Goal: Obtain resource: Download file/media

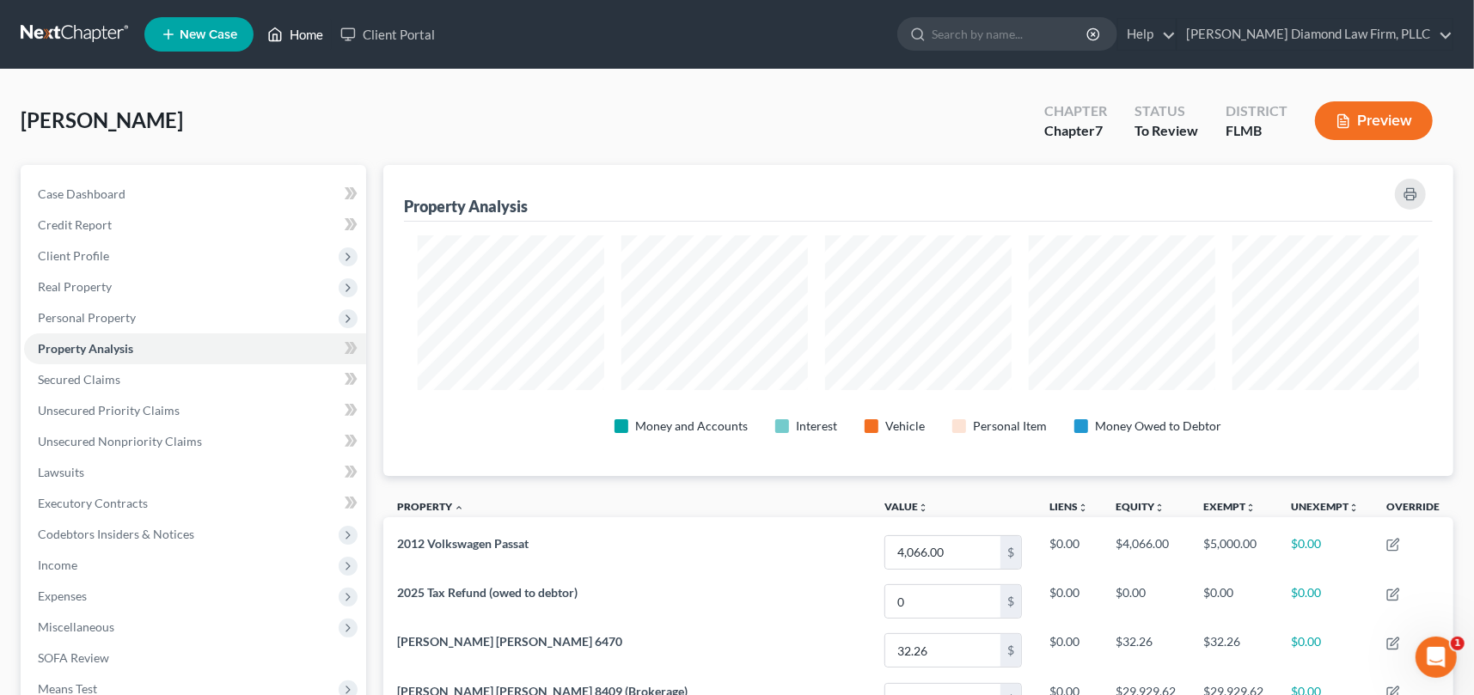
click at [311, 36] on link "Home" at bounding box center [295, 34] width 73 height 31
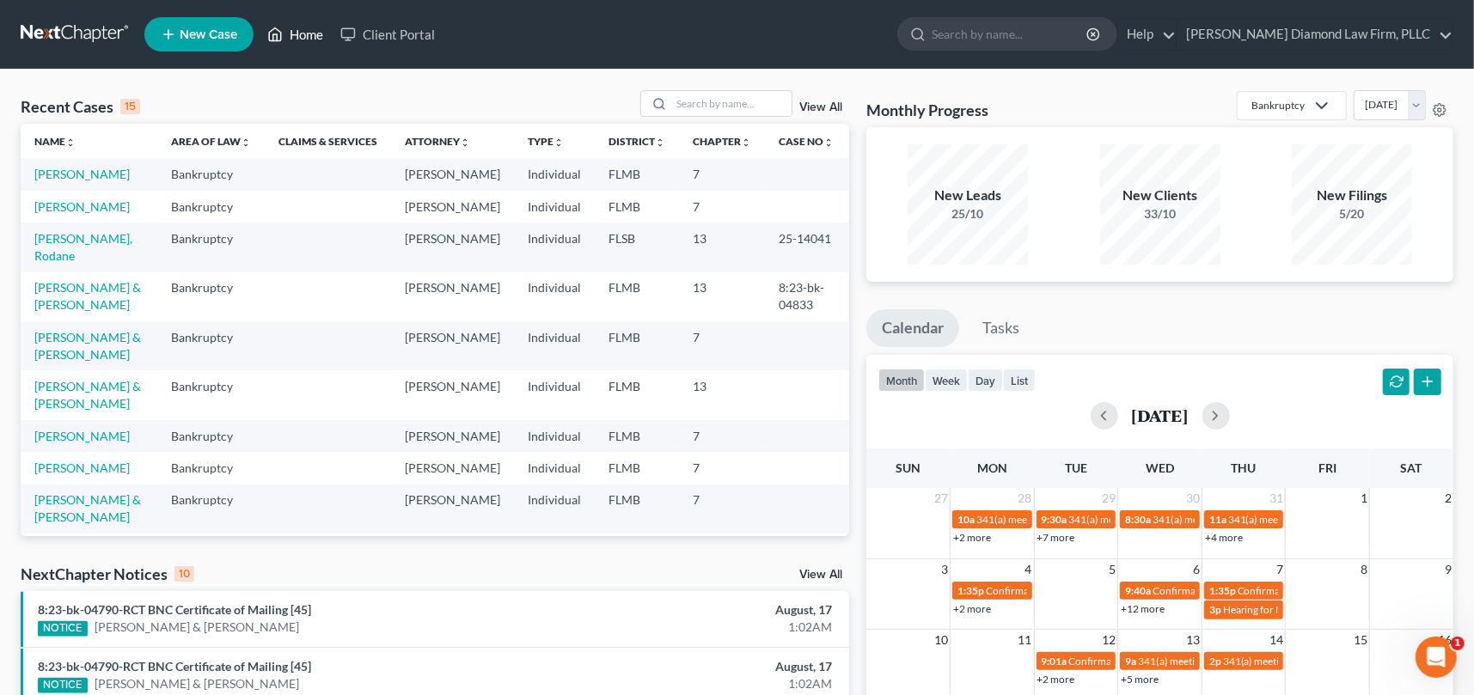
click at [299, 34] on link "Home" at bounding box center [295, 34] width 73 height 31
click at [705, 99] on input "search" at bounding box center [731, 103] width 120 height 25
type input "[PERSON_NAME]"
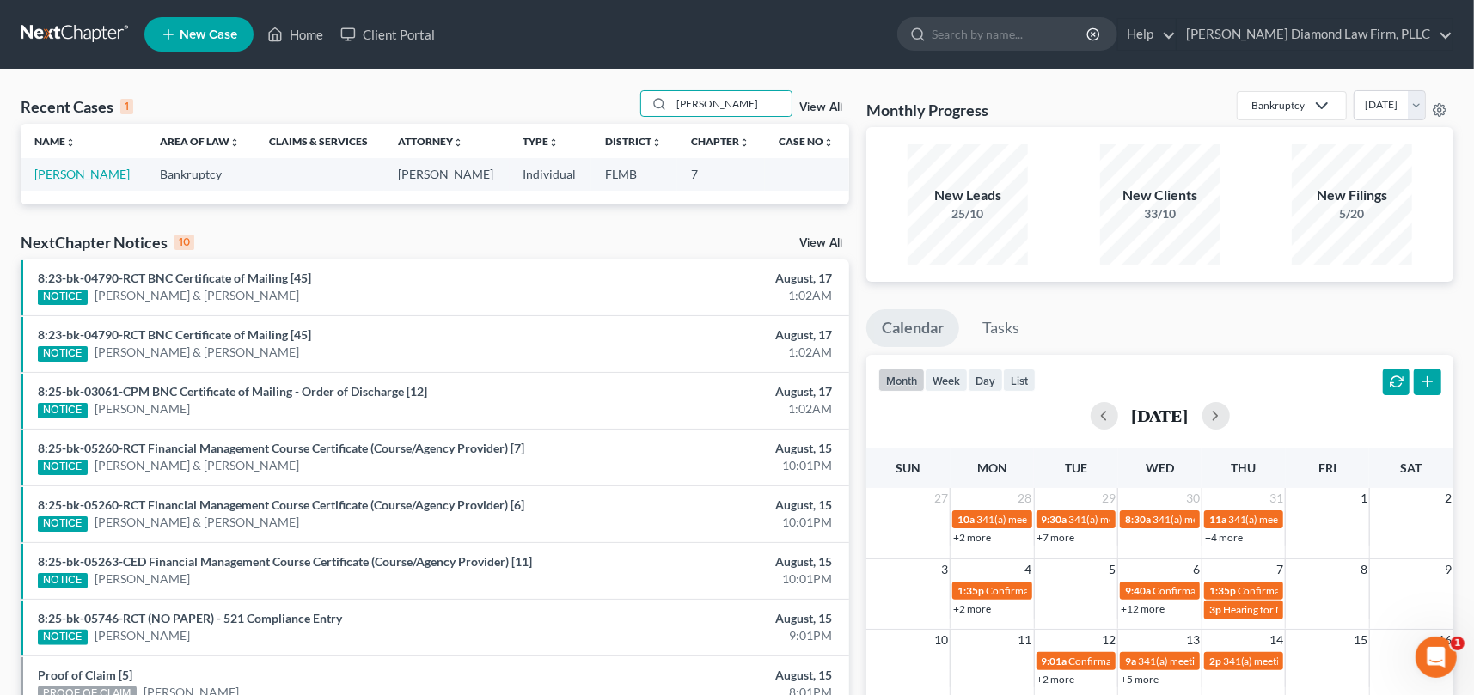
click at [57, 169] on link "[PERSON_NAME]" at bounding box center [81, 174] width 95 height 15
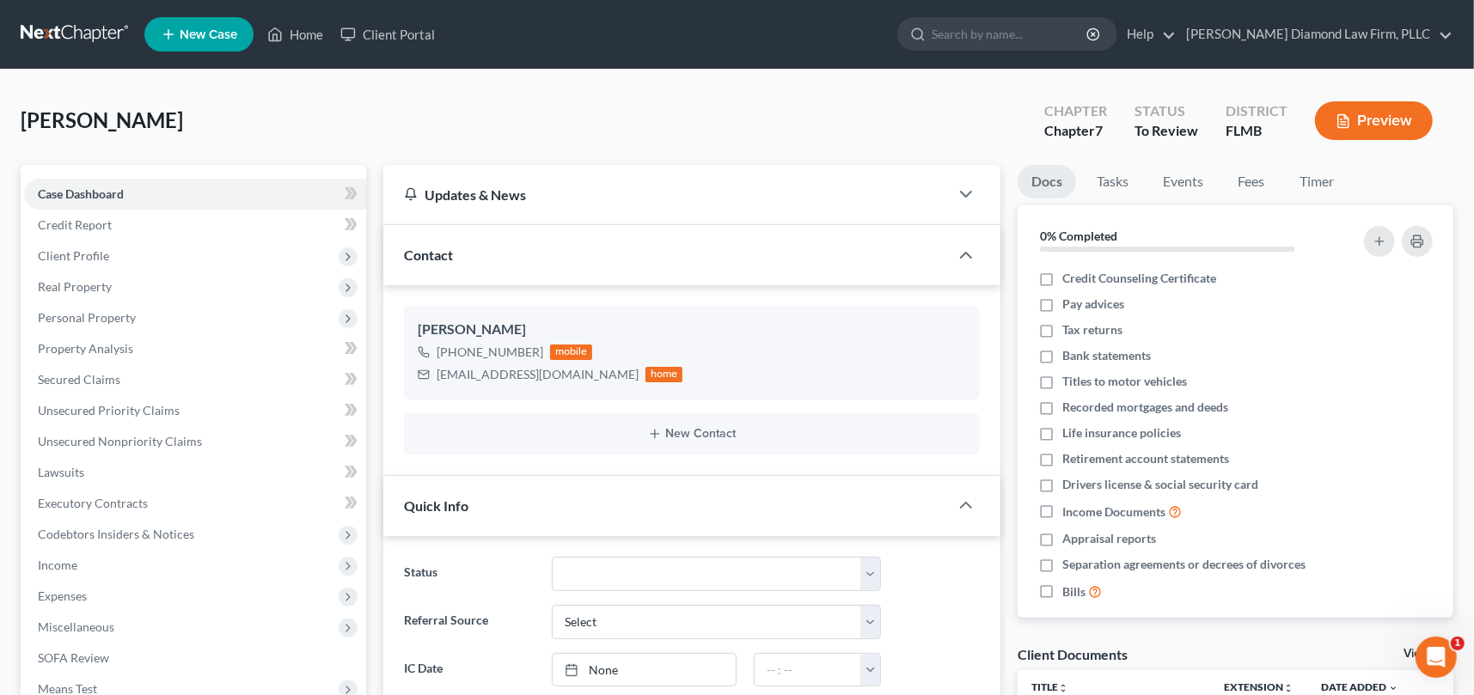
click at [1361, 119] on button "Preview" at bounding box center [1374, 120] width 118 height 39
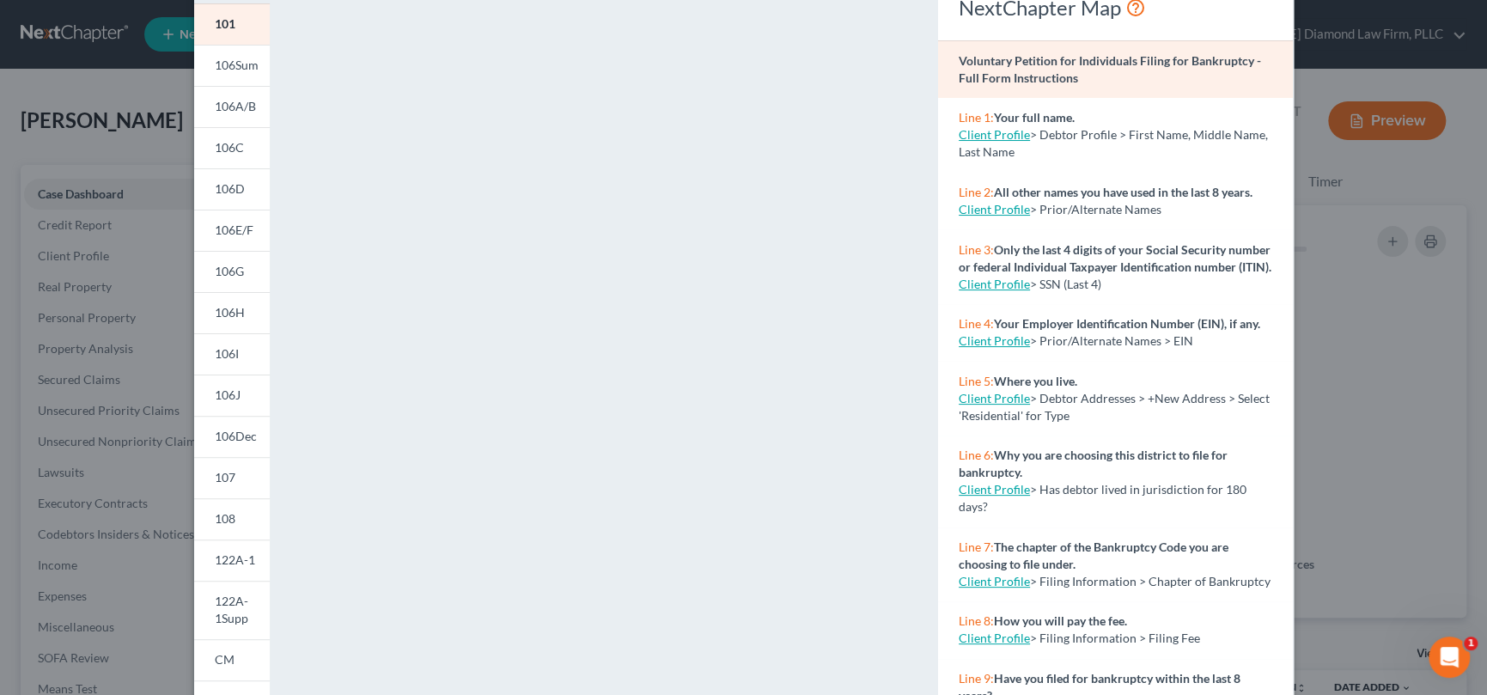
scroll to position [273, 0]
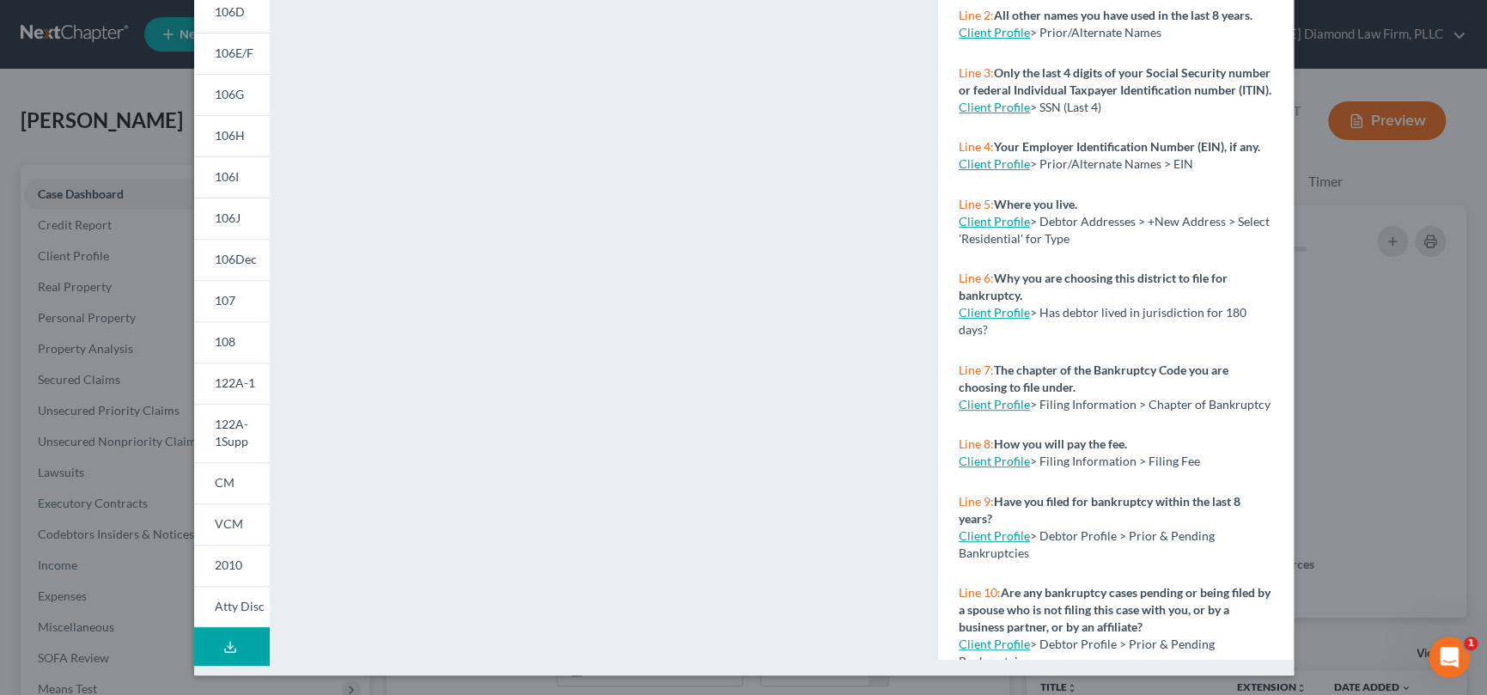
click at [226, 640] on icon at bounding box center [230, 647] width 14 height 14
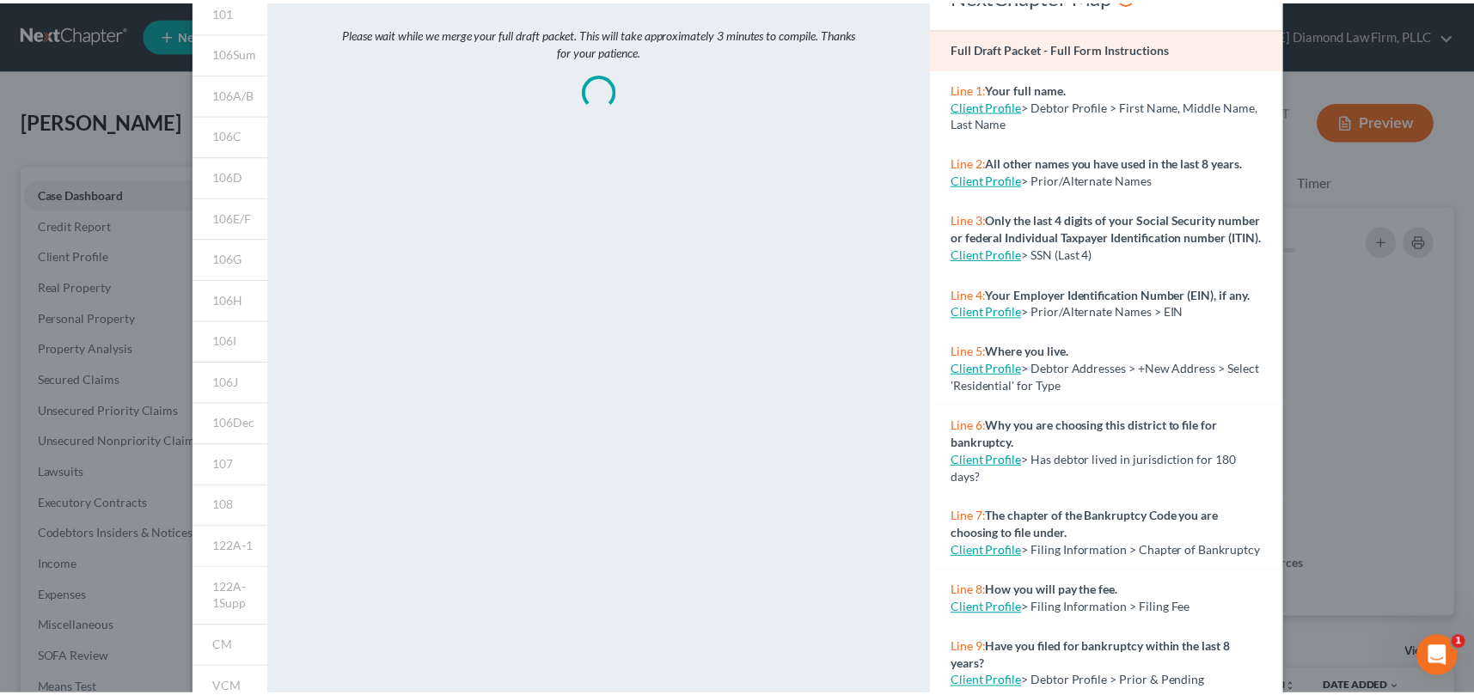
scroll to position [6, 0]
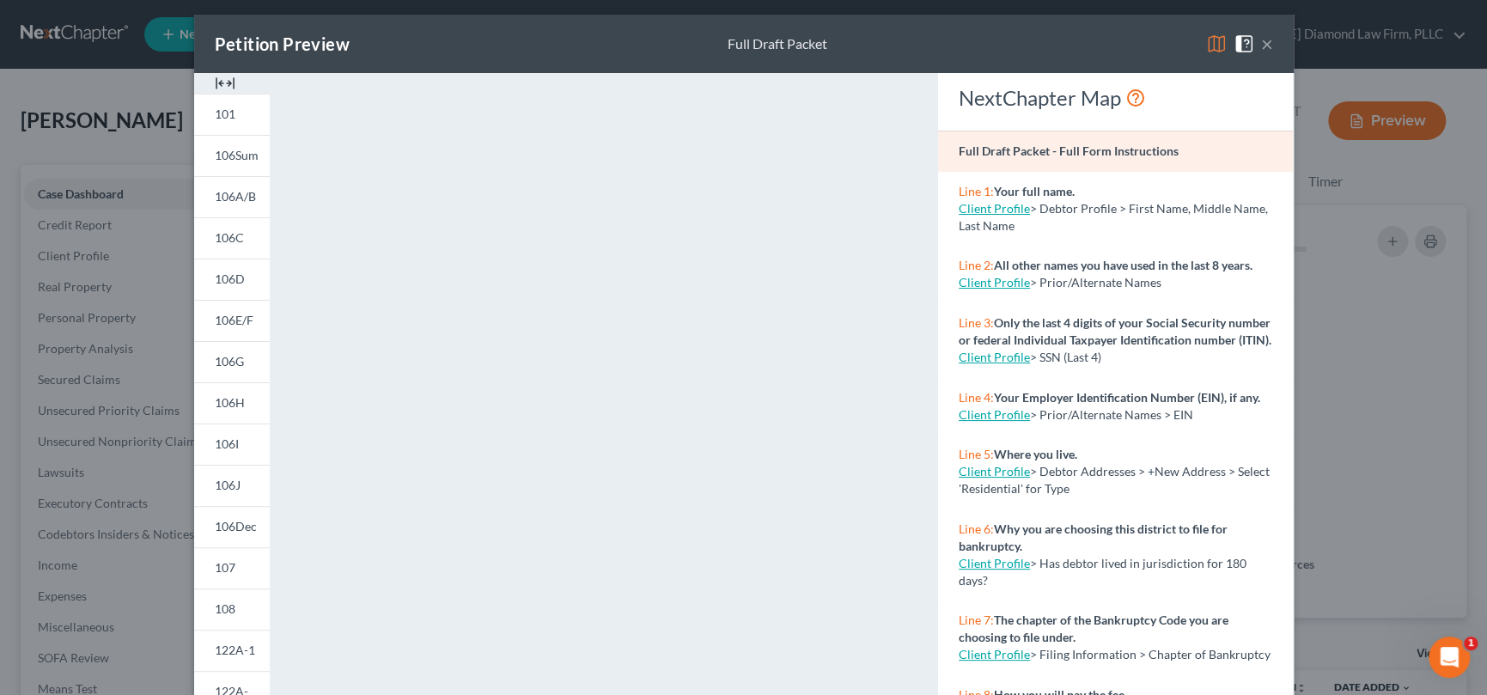
click at [1261, 43] on button "×" at bounding box center [1267, 44] width 12 height 21
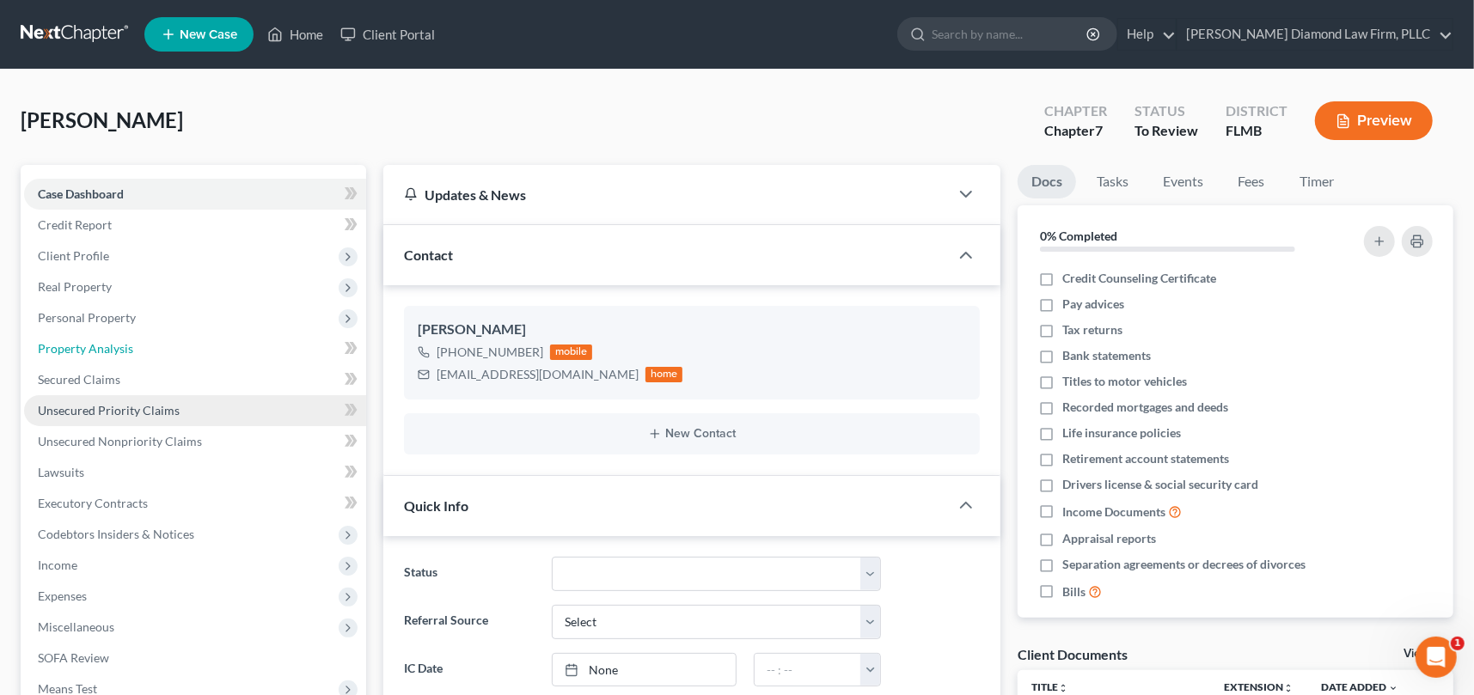
drag, startPoint x: 116, startPoint y: 349, endPoint x: 246, endPoint y: 401, distance: 139.9
click at [116, 349] on span "Property Analysis" at bounding box center [85, 348] width 95 height 15
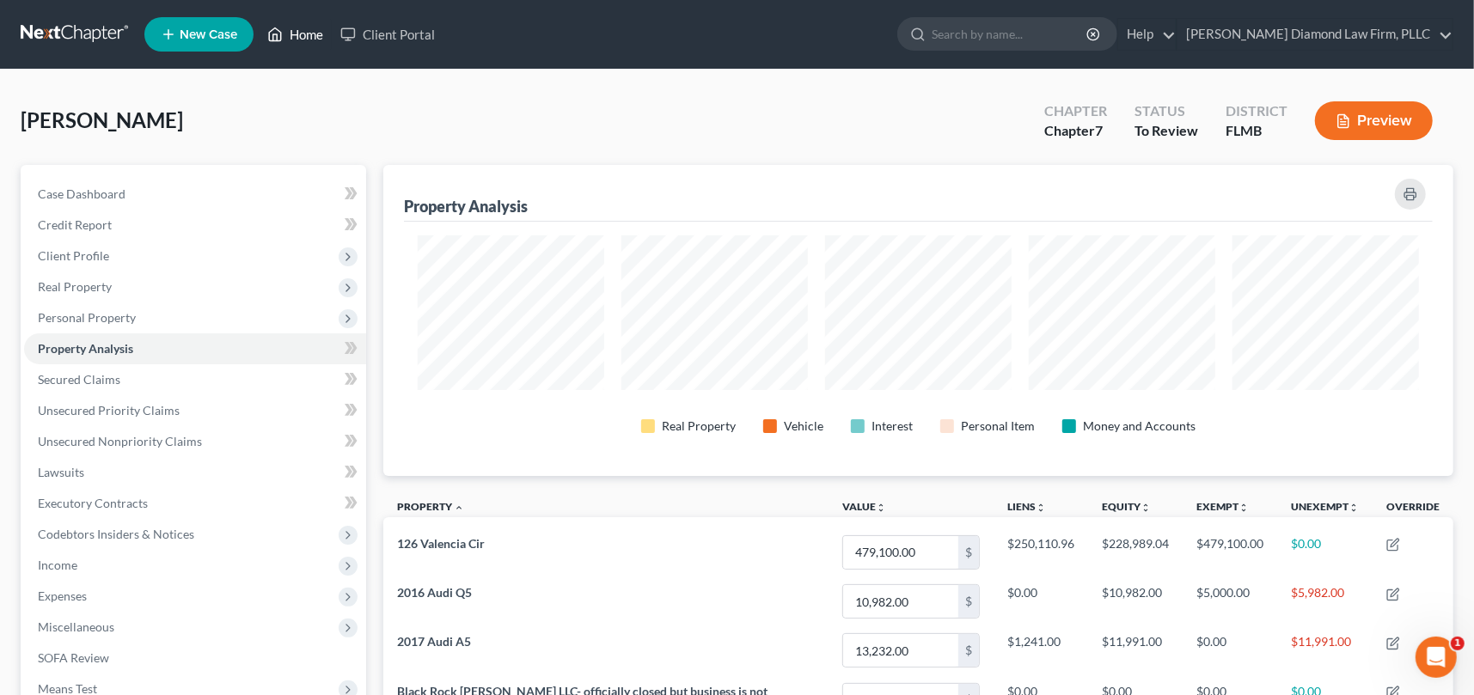
click at [309, 32] on link "Home" at bounding box center [295, 34] width 73 height 31
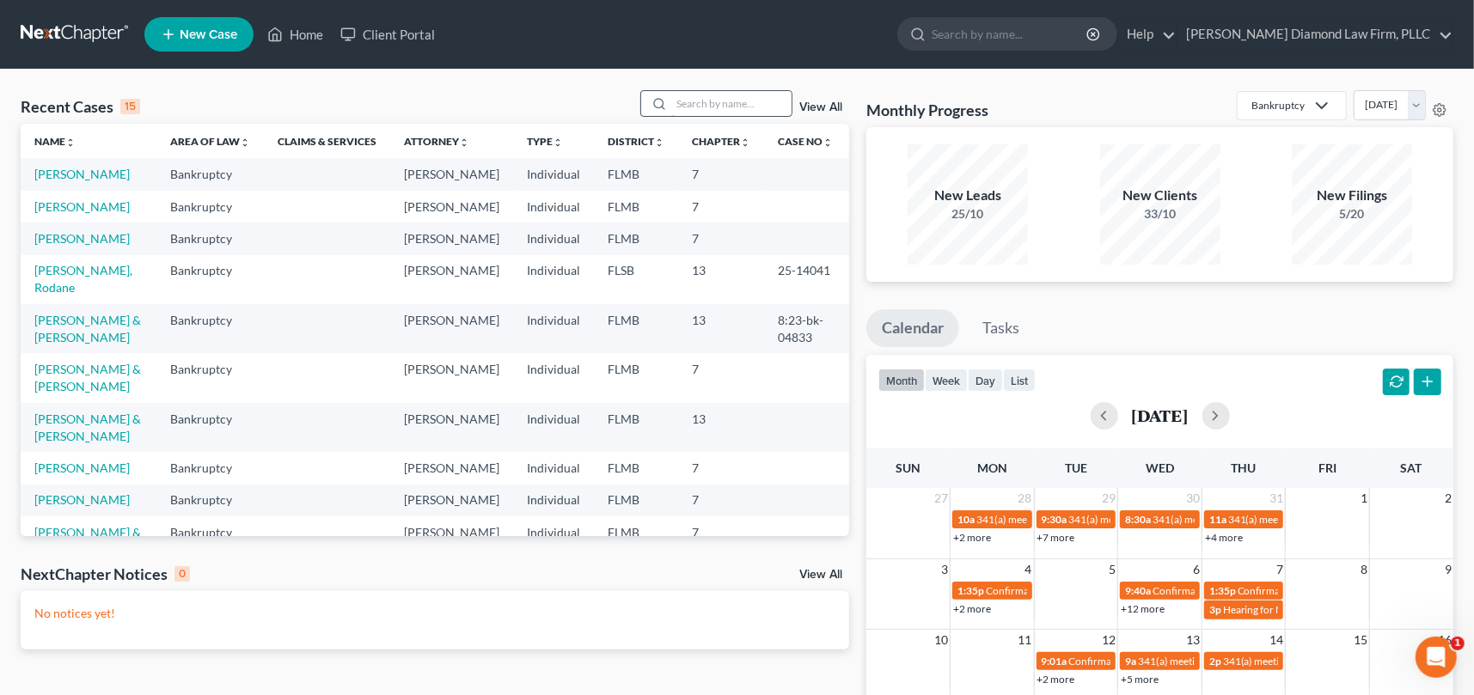
click at [735, 100] on input "search" at bounding box center [731, 103] width 120 height 25
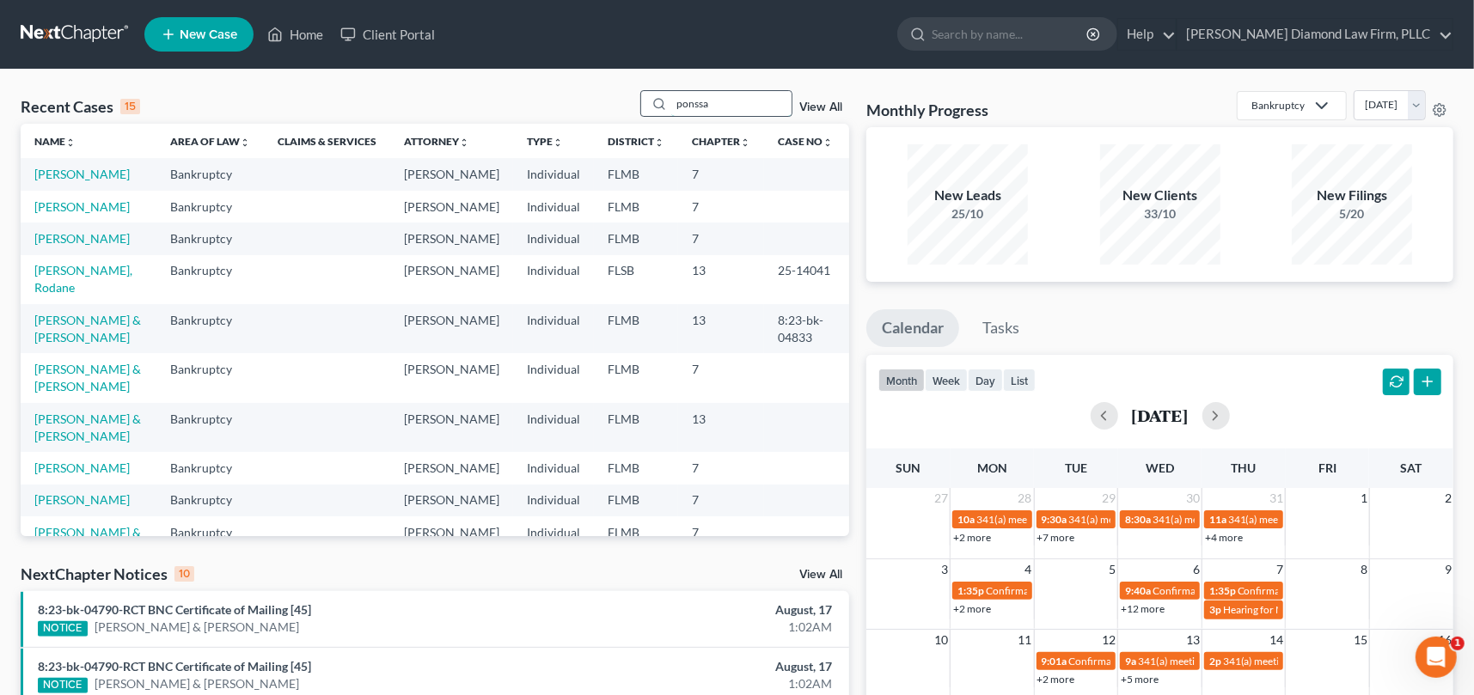
type input "ponssa"
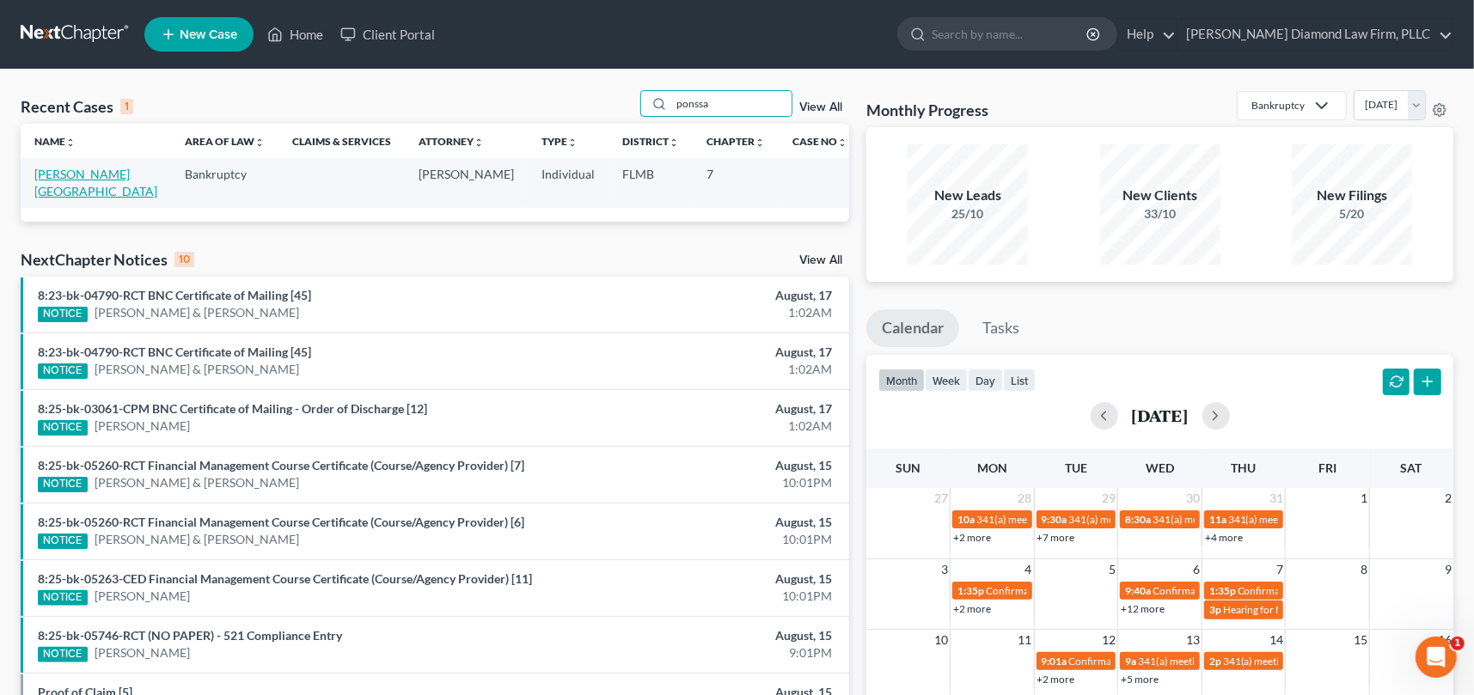
click at [83, 176] on link "[PERSON_NAME][GEOGRAPHIC_DATA]" at bounding box center [95, 183] width 123 height 32
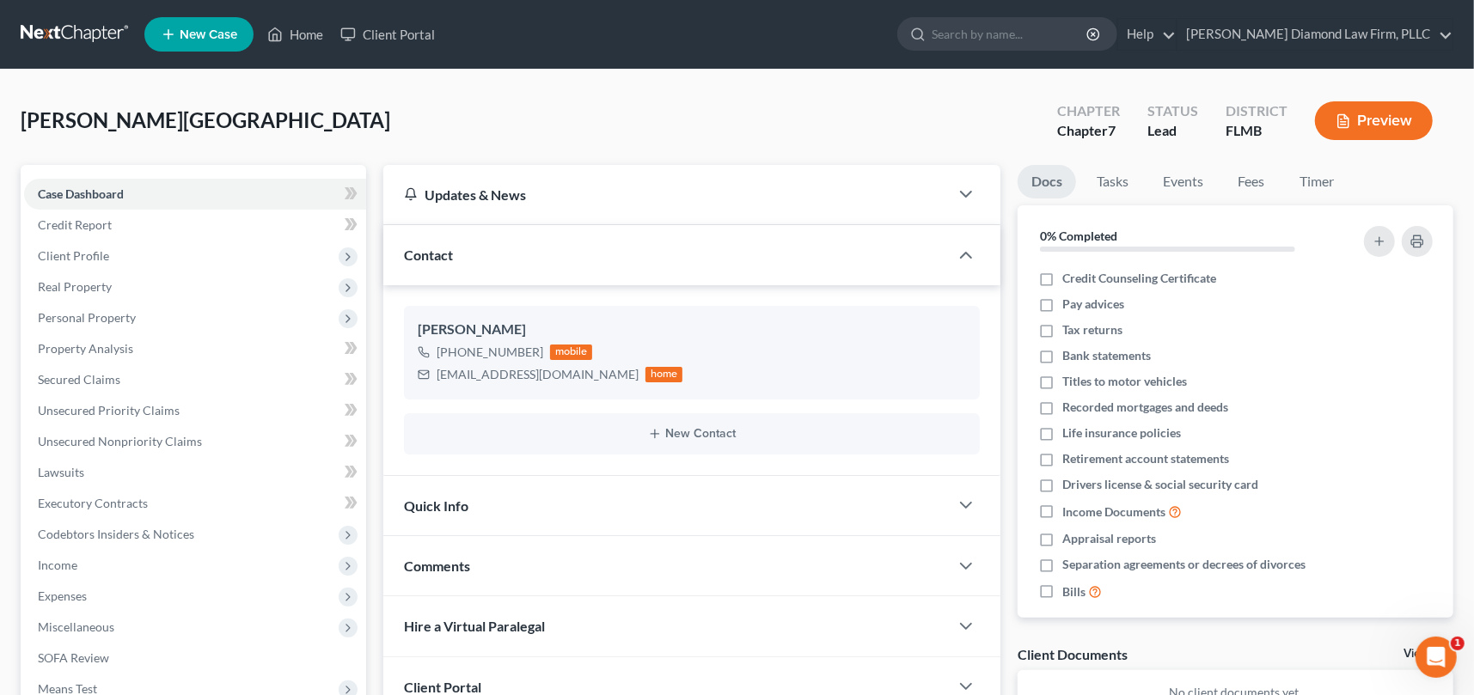
click at [1368, 114] on button "Preview" at bounding box center [1374, 120] width 118 height 39
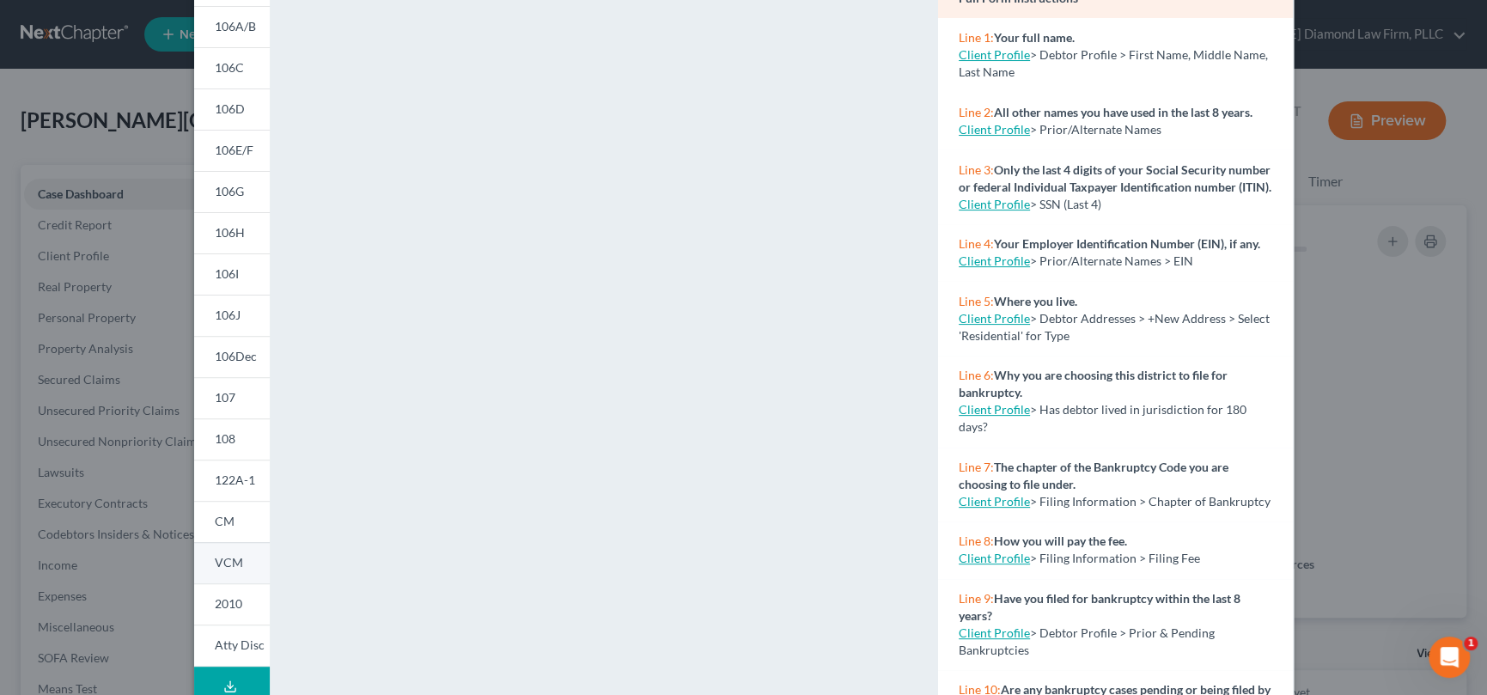
scroll to position [273, 0]
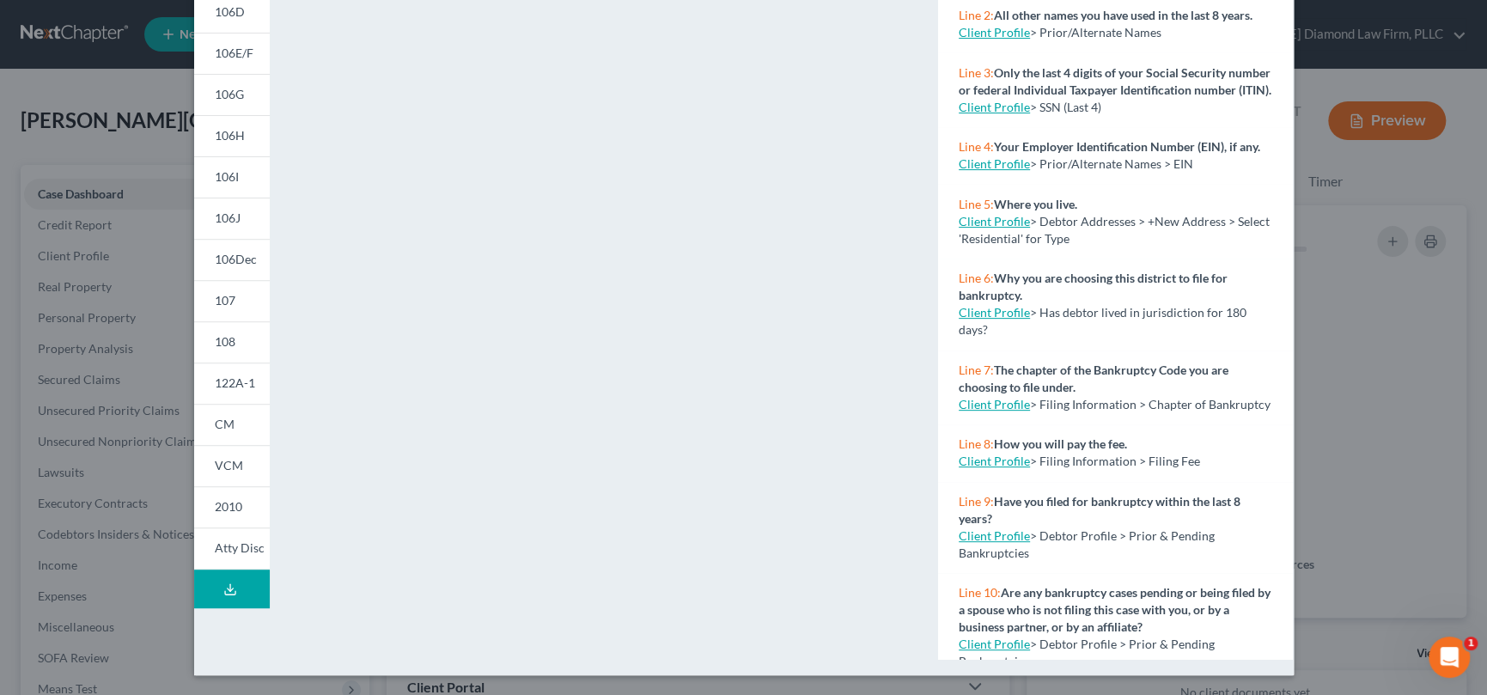
click at [229, 583] on icon at bounding box center [230, 590] width 14 height 14
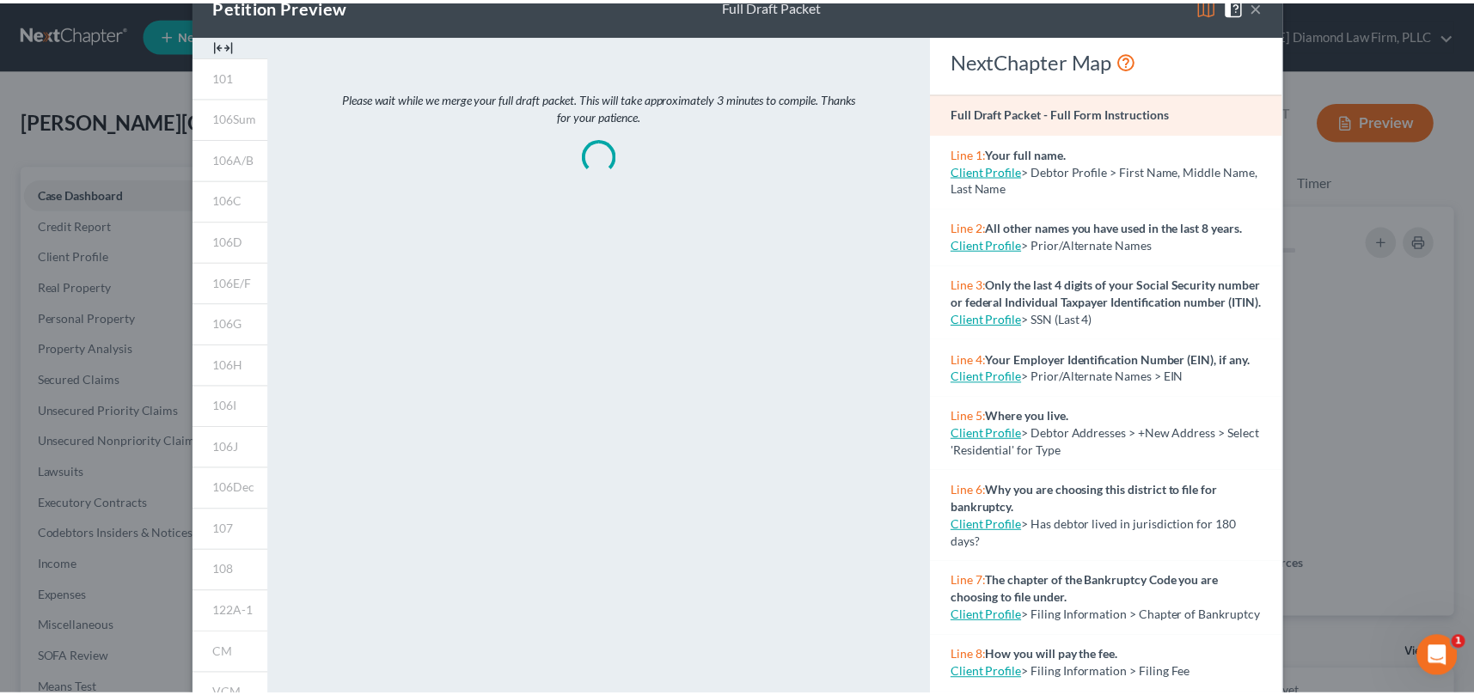
scroll to position [0, 0]
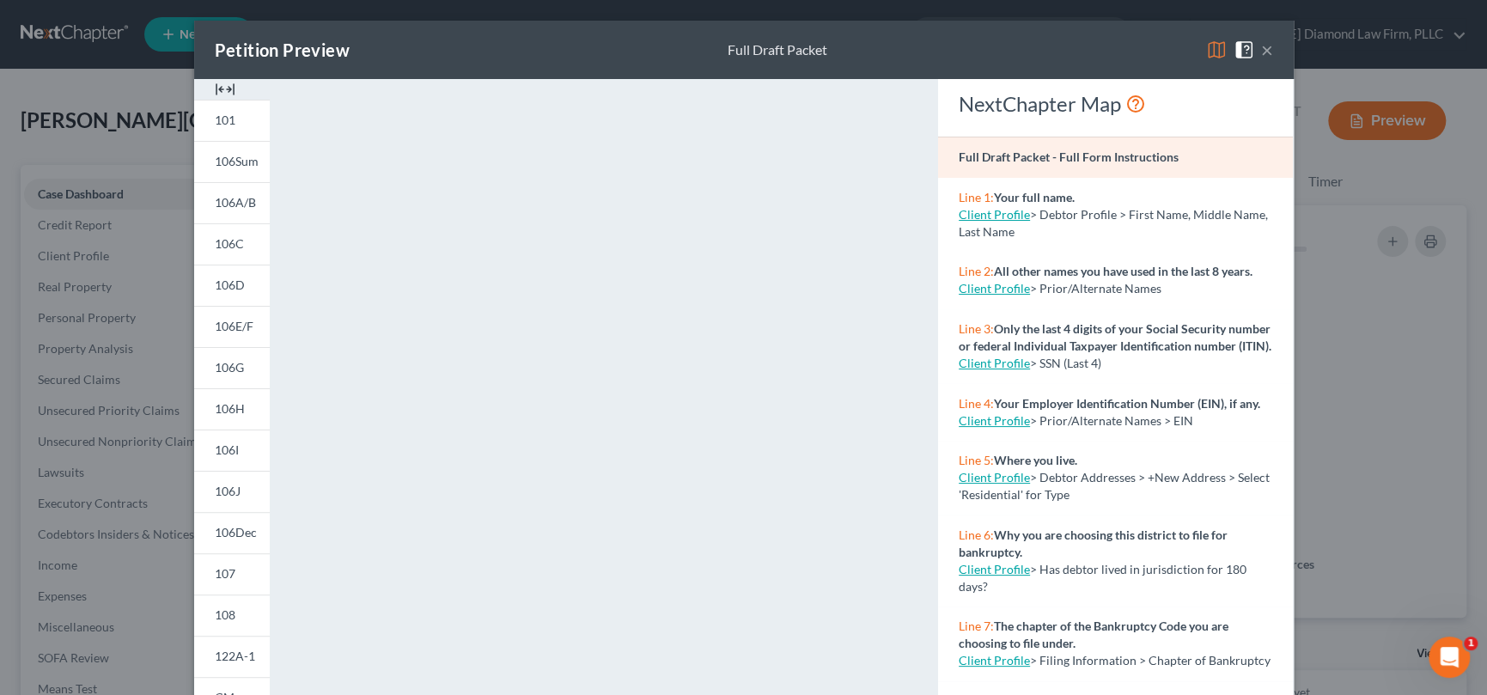
click at [947, 35] on div "Petition Preview Full Draft Packet ×" at bounding box center [744, 50] width 1100 height 58
click at [1261, 50] on button "×" at bounding box center [1267, 50] width 12 height 21
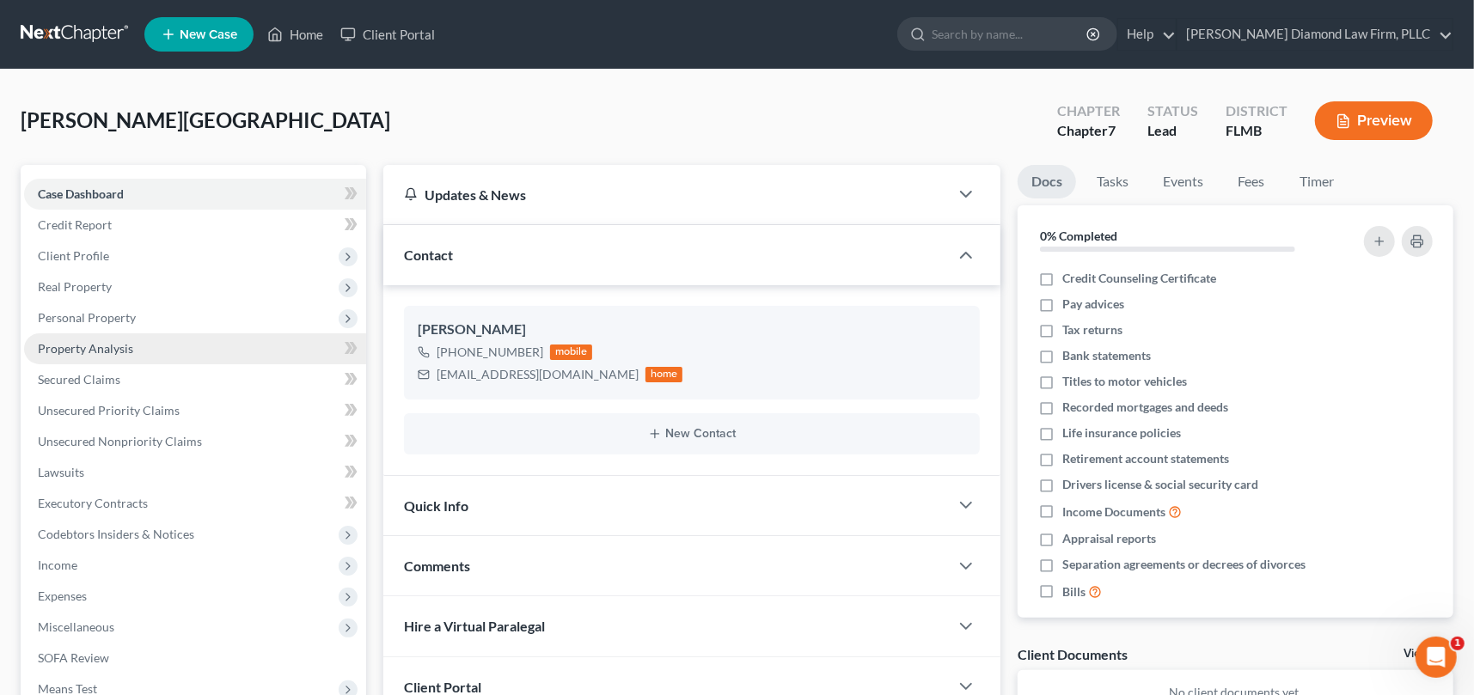
click at [146, 349] on link "Property Analysis" at bounding box center [195, 348] width 342 height 31
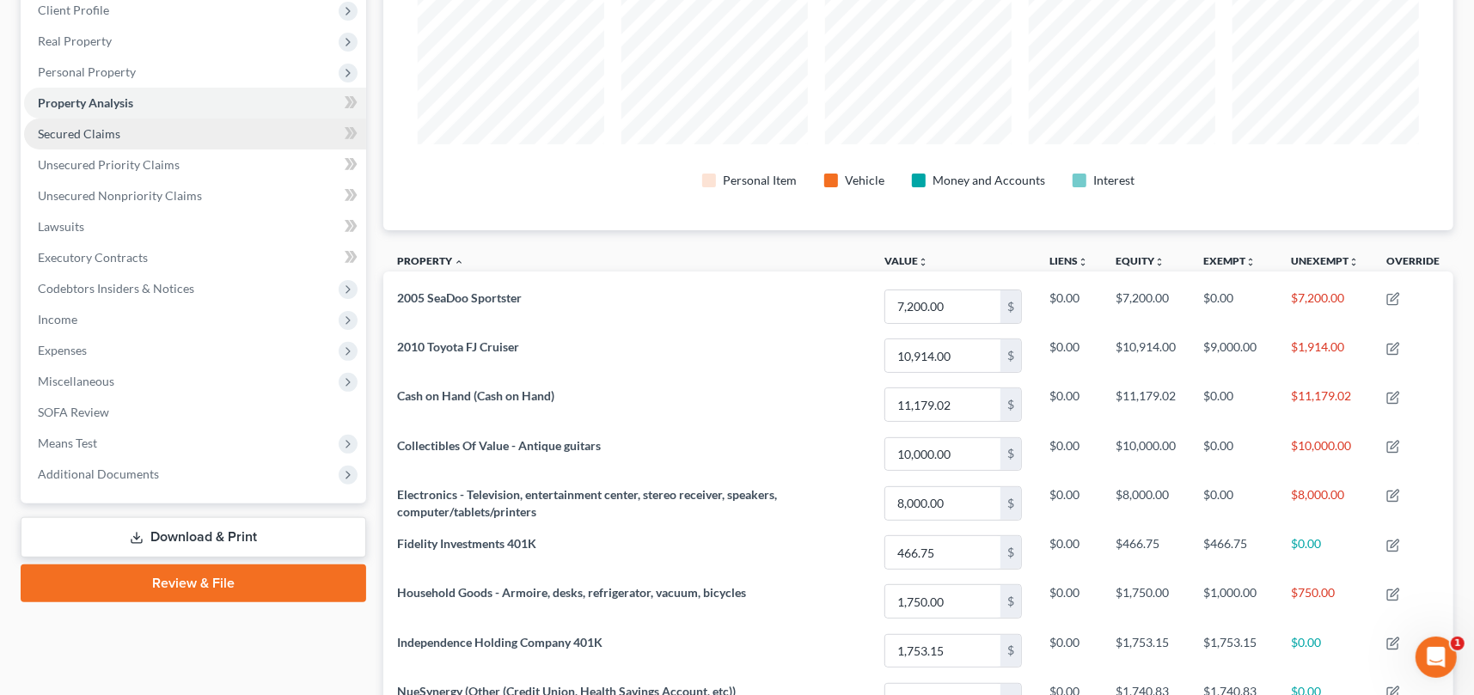
scroll to position [233, 0]
